Goal: Task Accomplishment & Management: Use online tool/utility

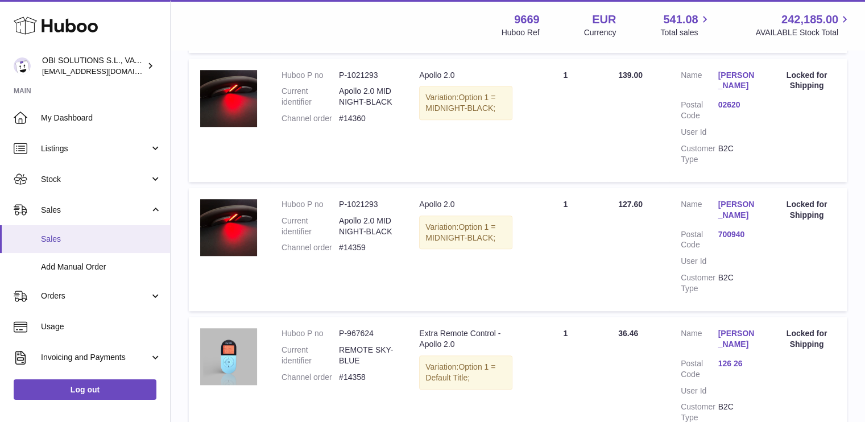
click at [91, 238] on span "Sales" at bounding box center [101, 239] width 121 height 11
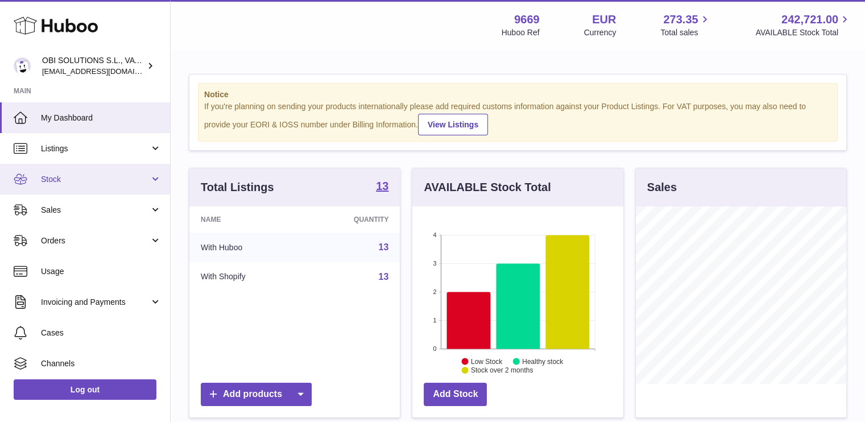
scroll to position [177, 211]
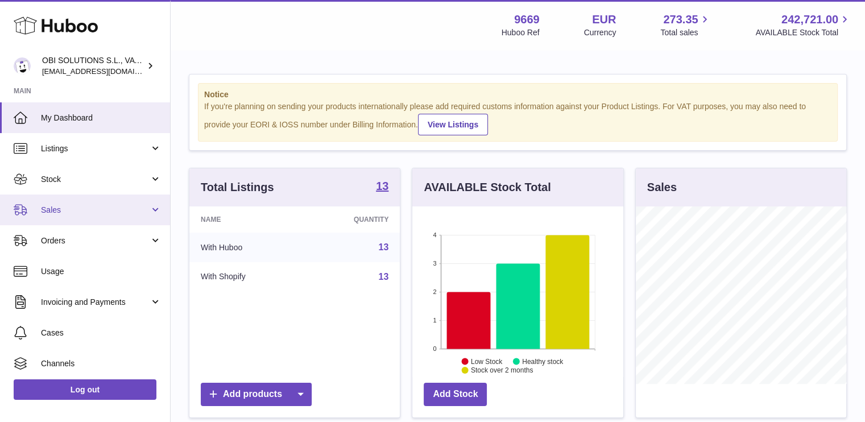
click at [114, 216] on link "Sales" at bounding box center [85, 209] width 170 height 31
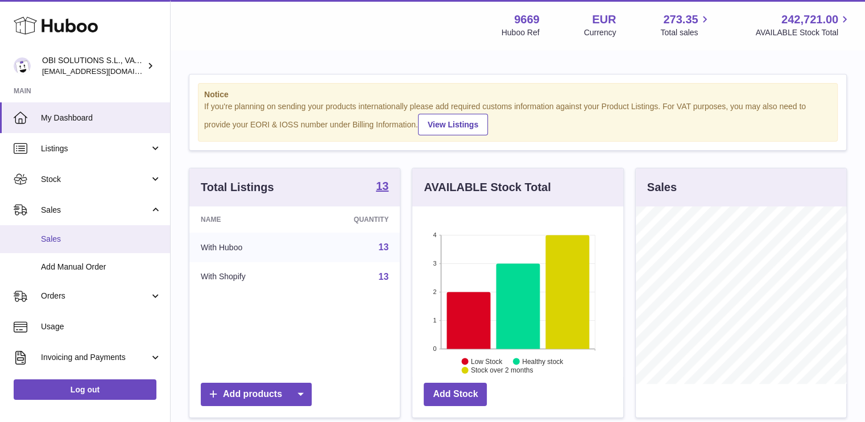
click at [109, 249] on link "Sales" at bounding box center [85, 239] width 170 height 28
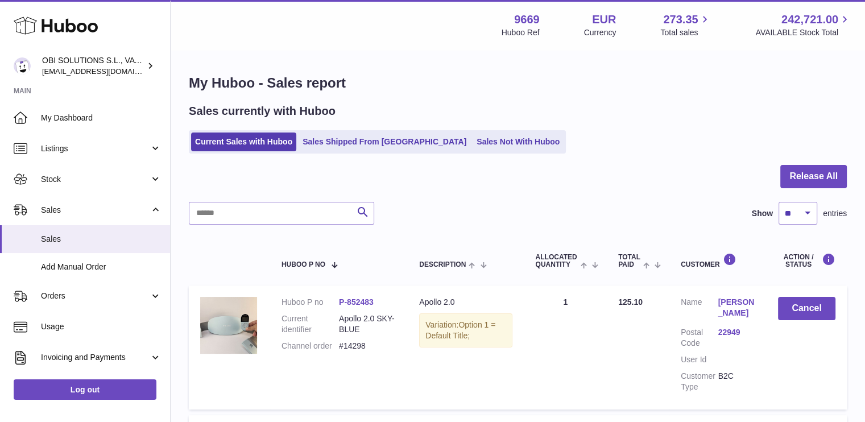
click at [452, 152] on ul "Current Sales with Huboo Sales Shipped From [GEOGRAPHIC_DATA] Sales Not With Hu…" at bounding box center [377, 141] width 377 height 23
click at [472, 147] on link "Sales Not With Huboo" at bounding box center [517, 141] width 91 height 19
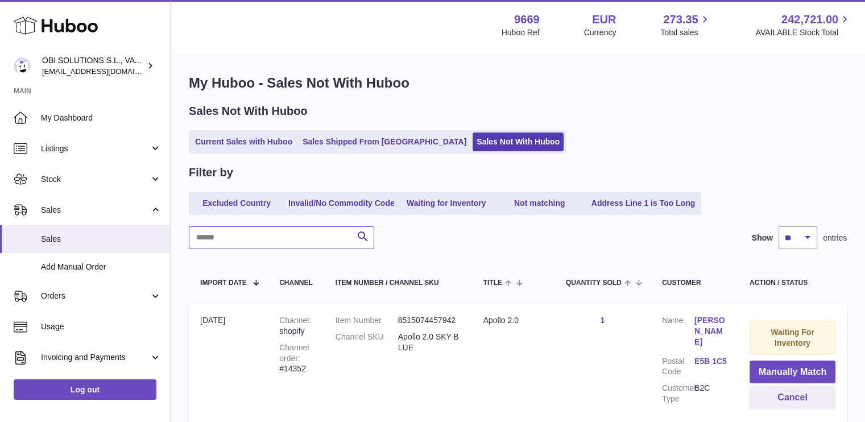
click at [267, 237] on input "text" at bounding box center [281, 237] width 185 height 23
paste input "******"
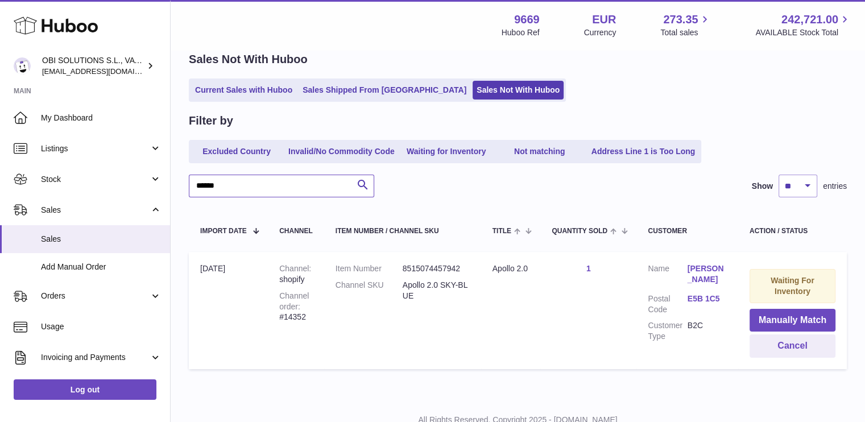
scroll to position [93, 0]
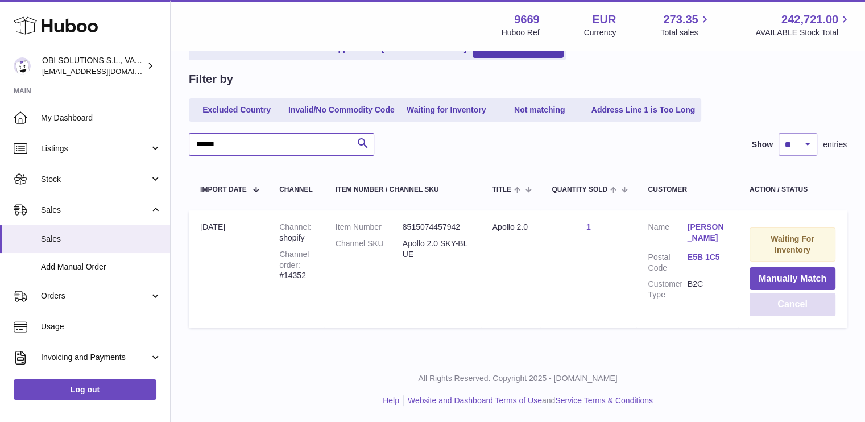
type input "******"
click at [802, 311] on button "Cancel" at bounding box center [792, 304] width 86 height 23
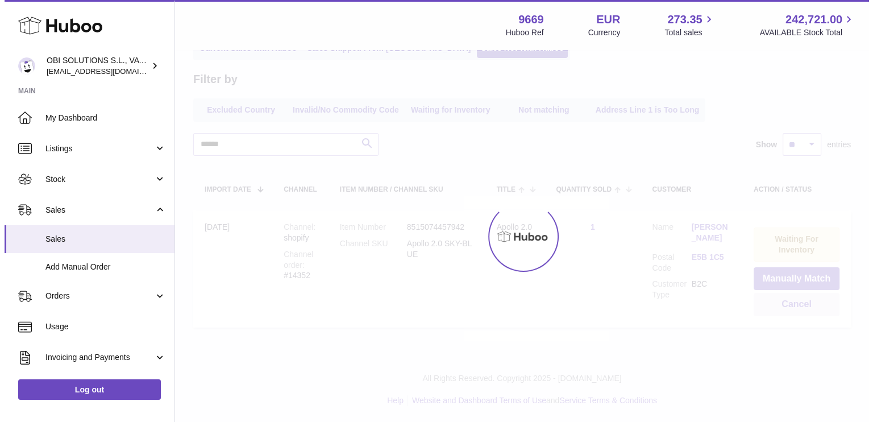
scroll to position [0, 0]
